Goal: Navigation & Orientation: Understand site structure

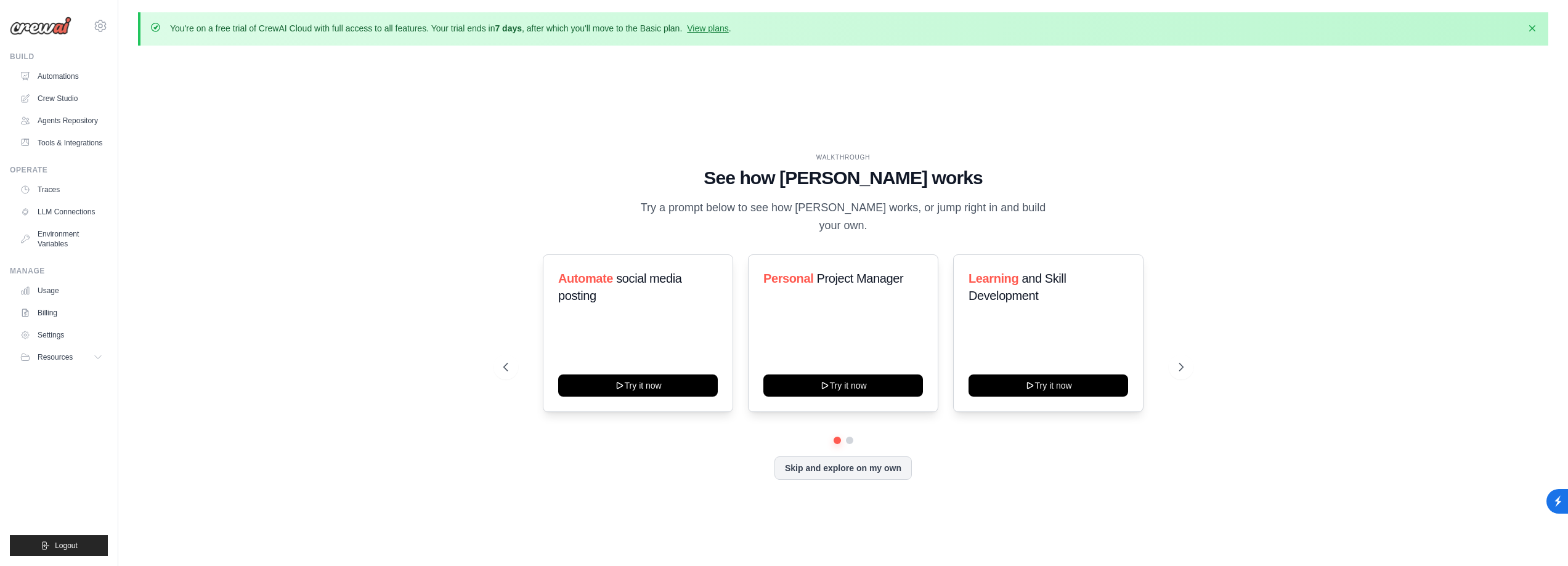
click at [670, 103] on div "WALKTHROUGH See how [PERSON_NAME] works Try a prompt below to see how [PERSON_N…" at bounding box center [842, 326] width 1410 height 542
click at [52, 188] on link "Traces" at bounding box center [62, 189] width 93 height 19
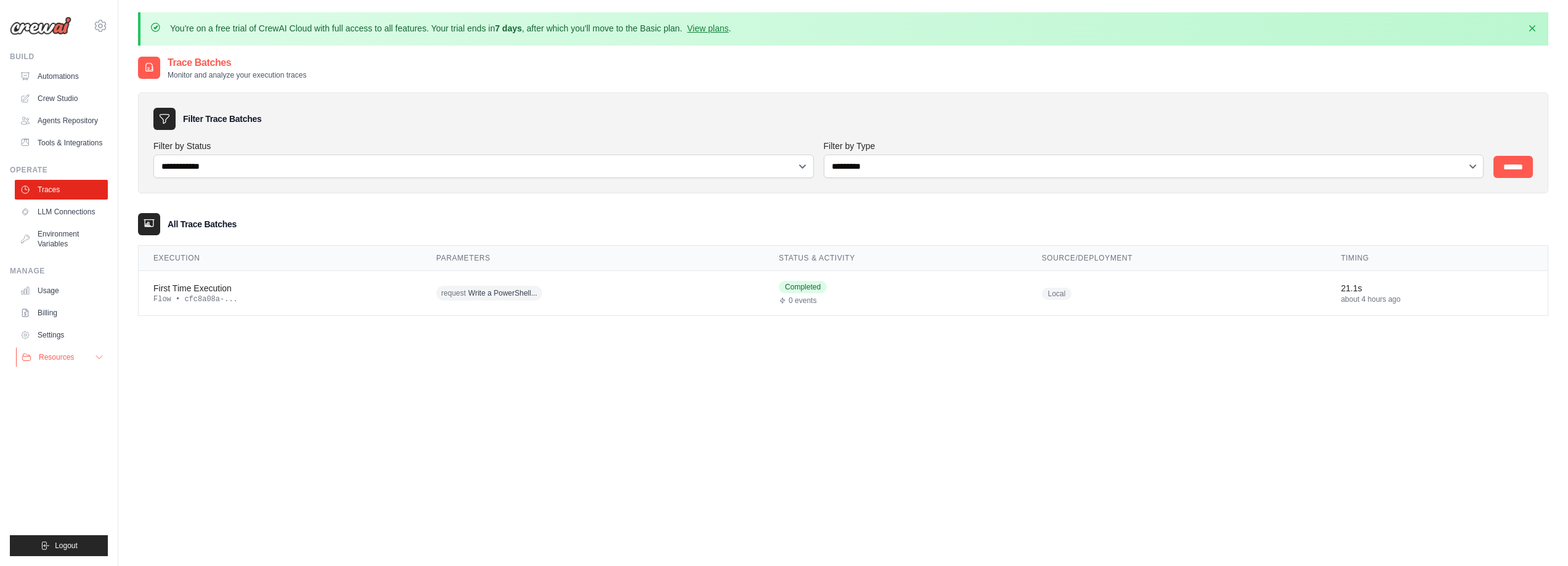
click at [93, 366] on button "Resources" at bounding box center [62, 357] width 93 height 19
click at [68, 115] on link "Agents Repository" at bounding box center [62, 120] width 93 height 19
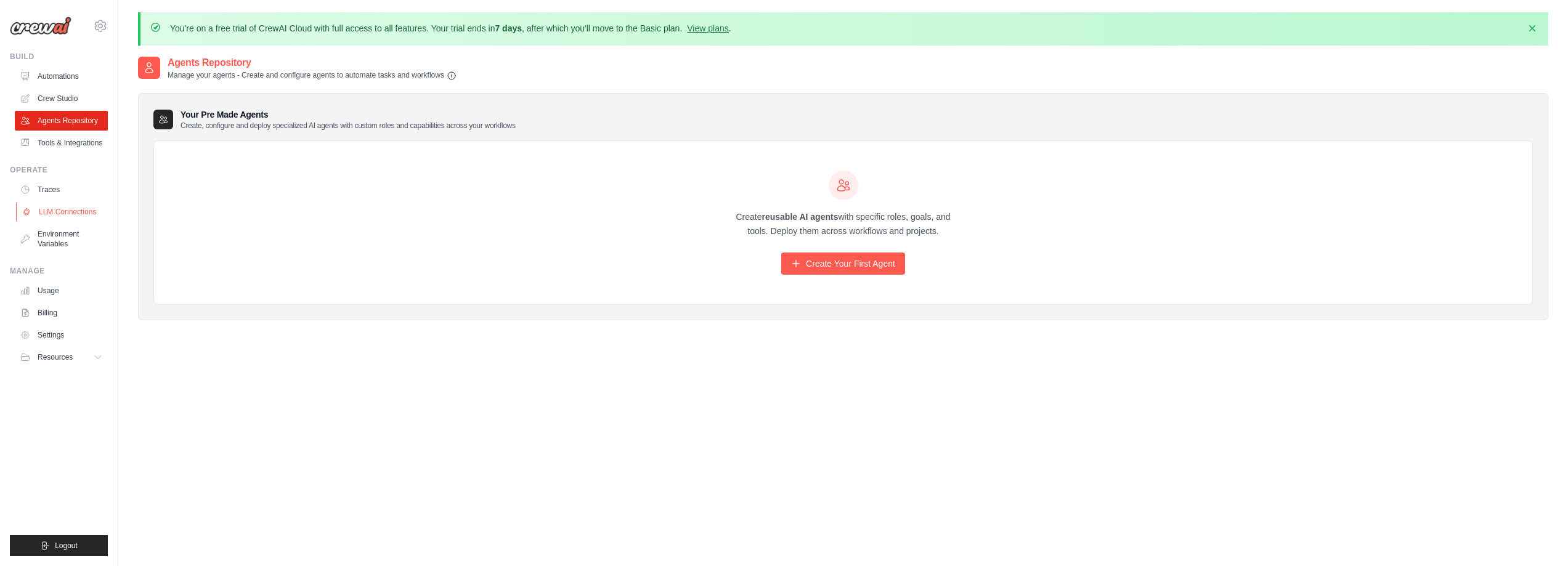
click at [66, 210] on link "LLM Connections" at bounding box center [62, 212] width 93 height 19
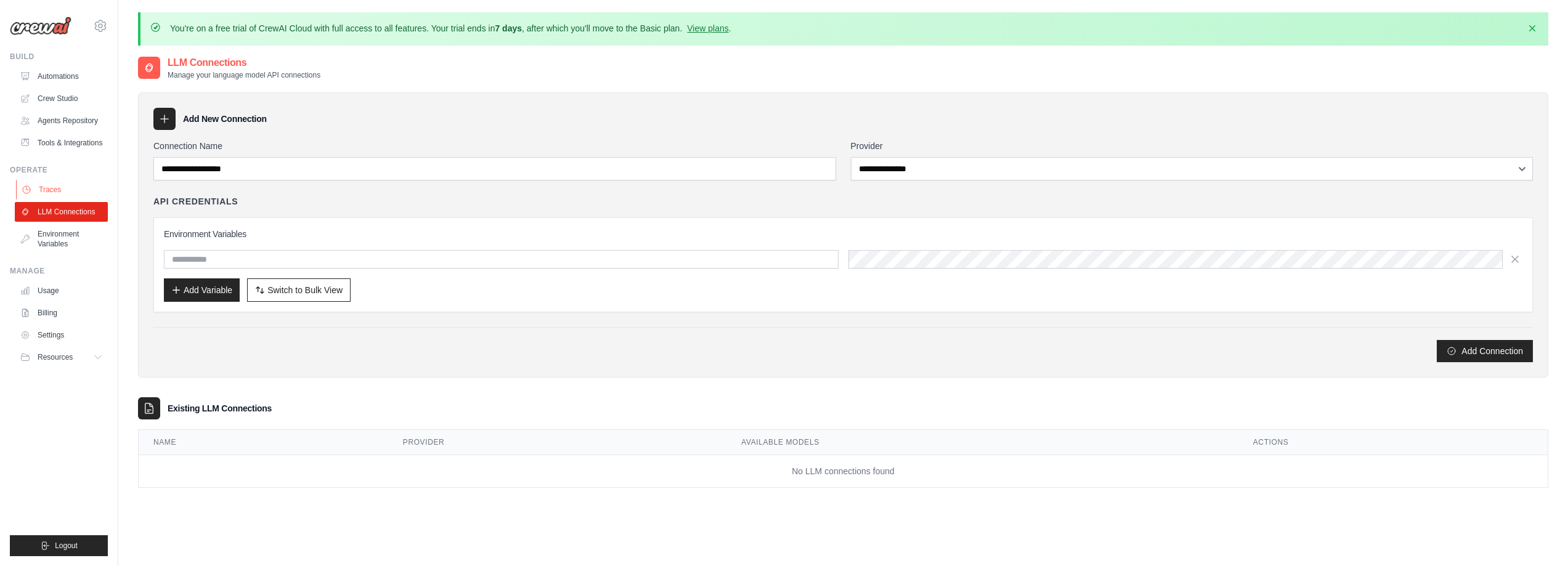
click at [76, 196] on link "Traces" at bounding box center [62, 189] width 93 height 19
